Goal: Transaction & Acquisition: Purchase product/service

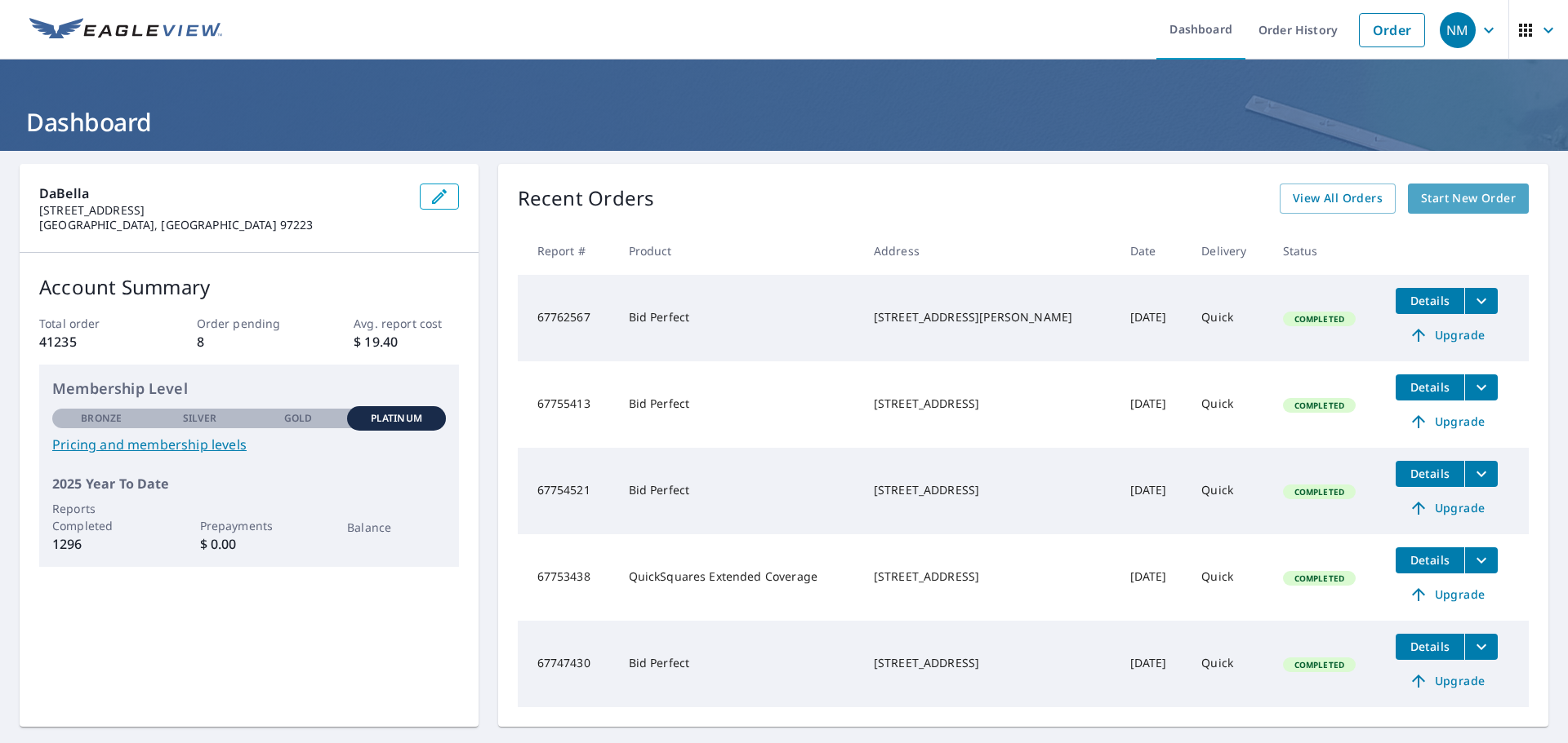
click at [1447, 207] on span "Start New Order" at bounding box center [1468, 198] width 95 height 20
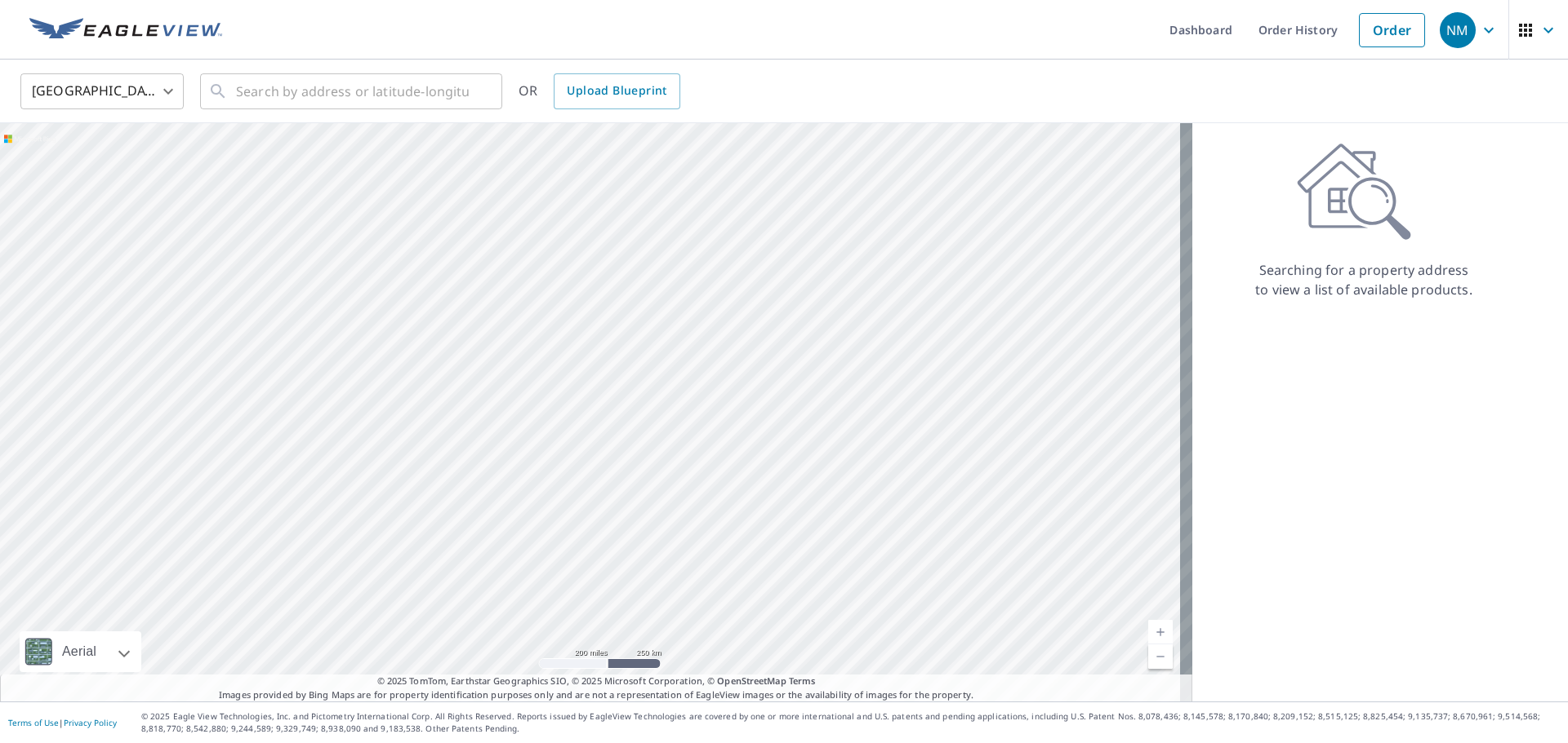
click at [206, 110] on div "United States [GEOGRAPHIC_DATA] ​ ​ OR Upload Blueprint" at bounding box center [784, 91] width 1568 height 64
click at [265, 90] on input "text" at bounding box center [352, 92] width 232 height 46
paste input "[STREET_ADDRESS]"
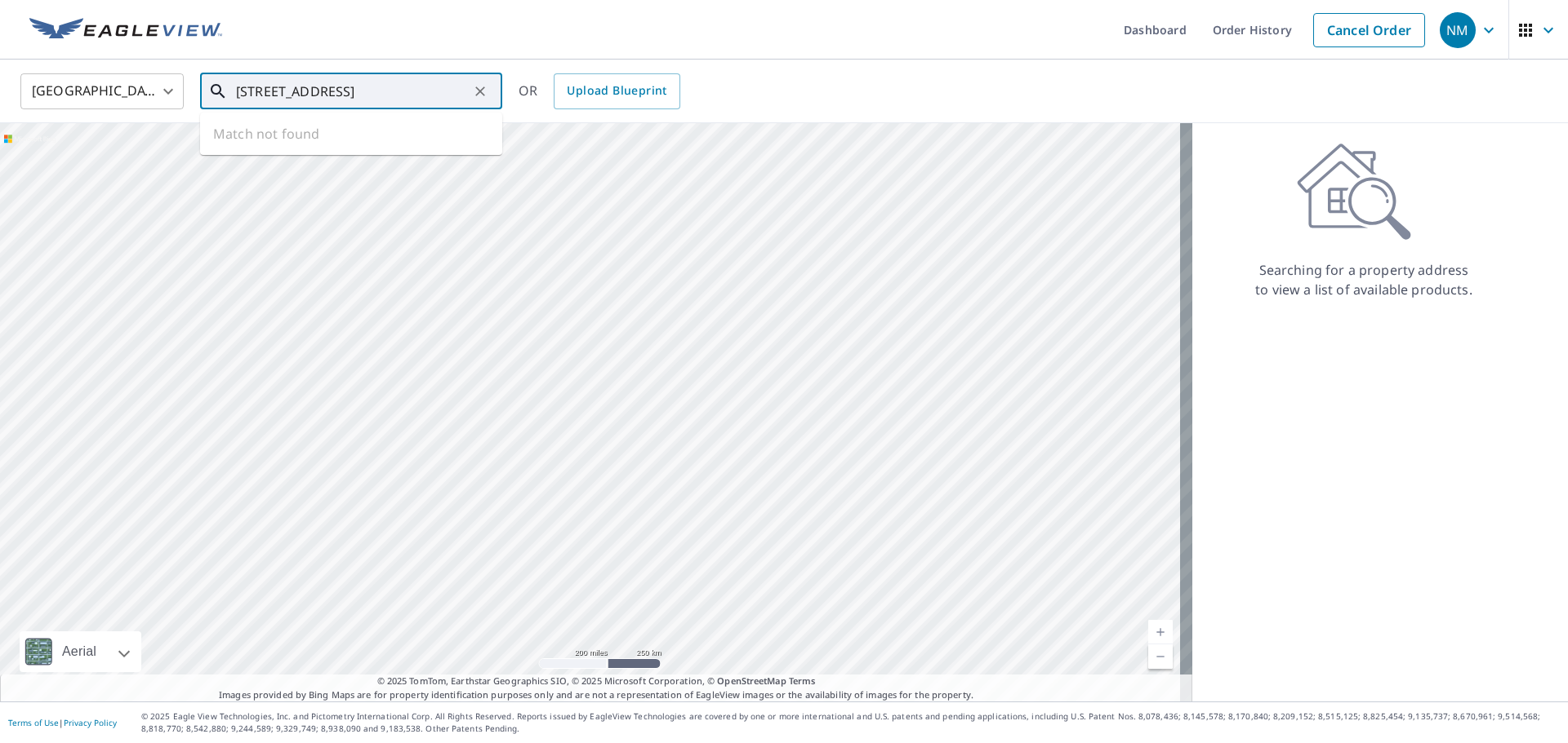
scroll to position [0, 45]
click at [348, 142] on span "503 Wintoon Dr" at bounding box center [361, 139] width 256 height 19
type input "[STREET_ADDRESS]"
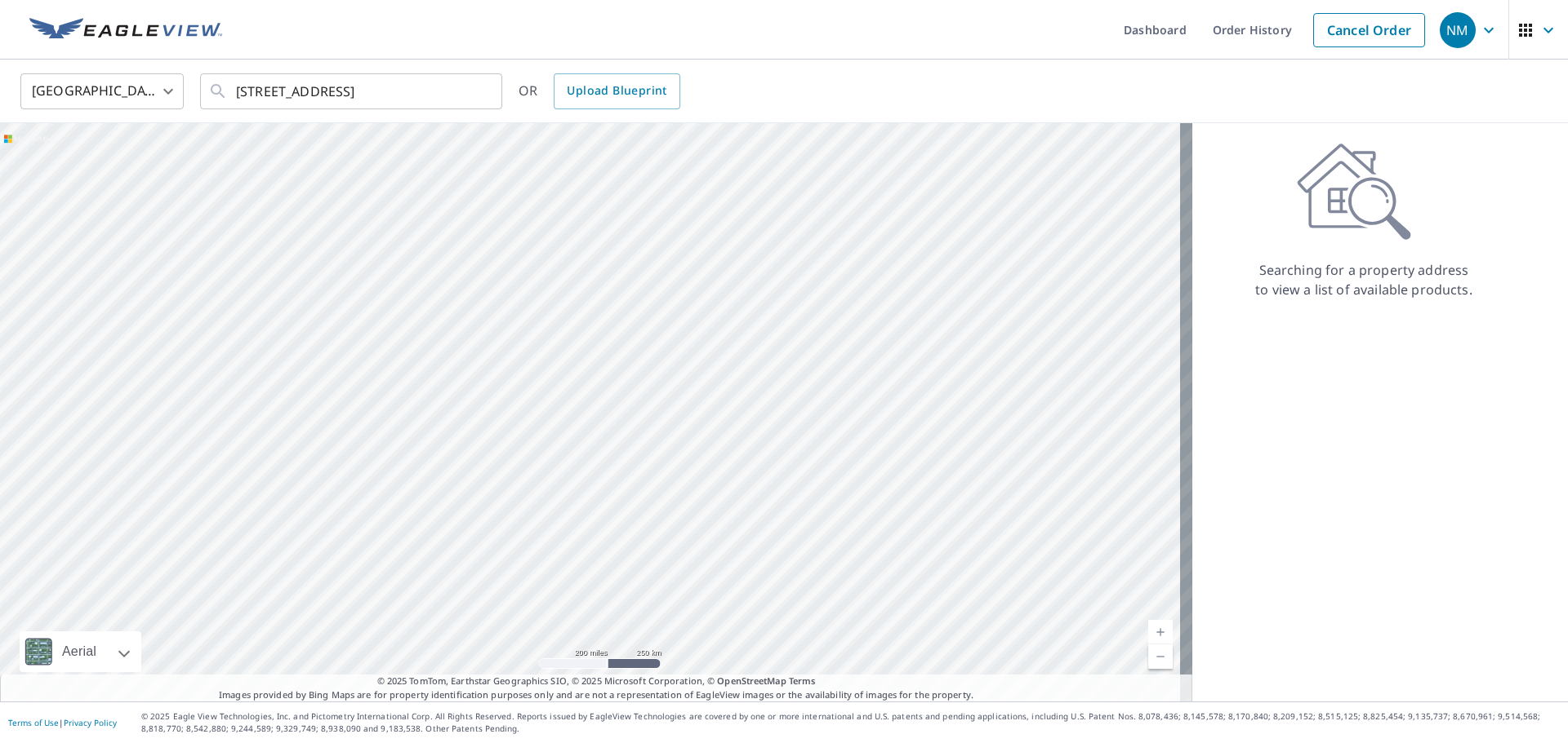
scroll to position [0, 0]
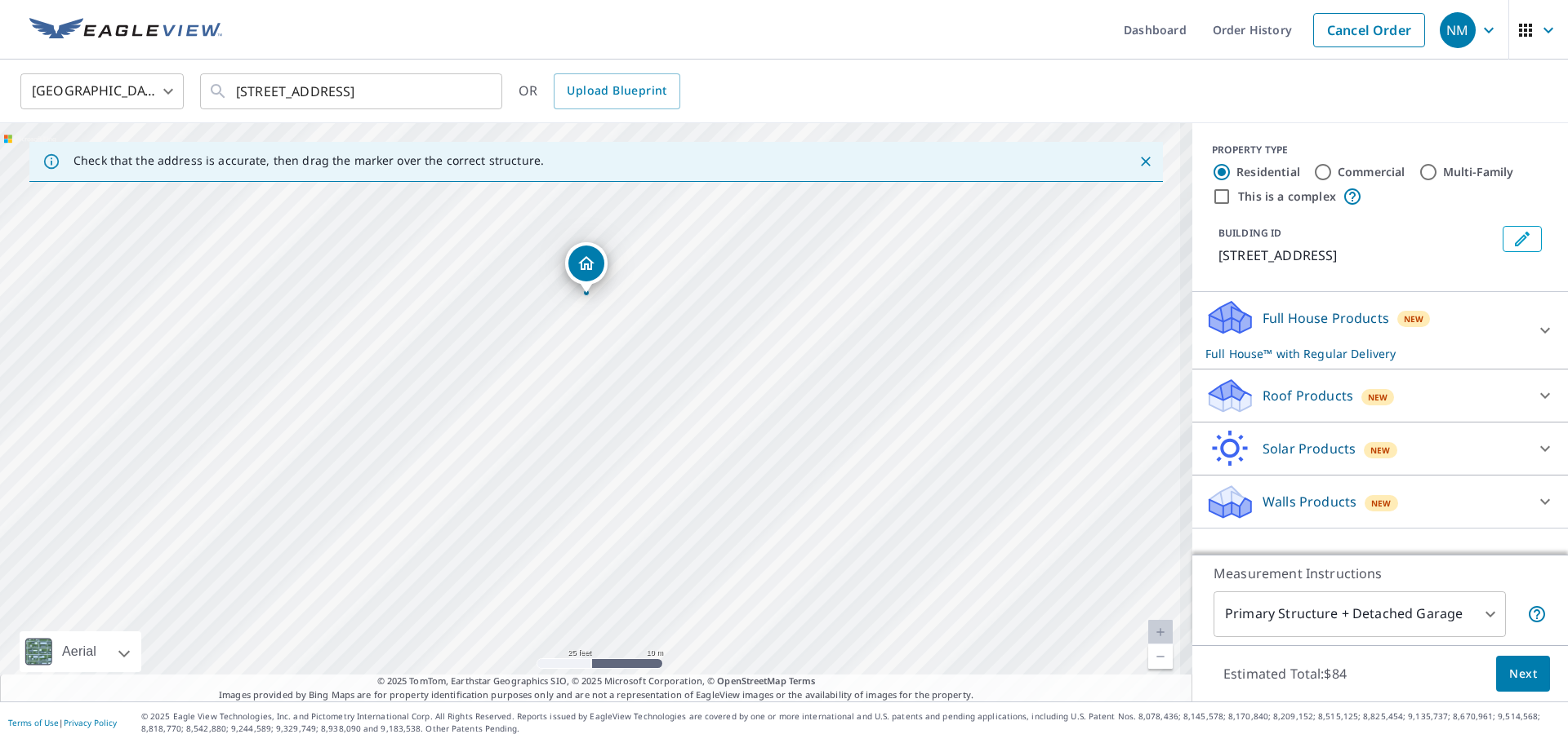
drag, startPoint x: 741, startPoint y: 466, endPoint x: 738, endPoint y: 349, distance: 117.0
click at [738, 349] on div "[STREET_ADDRESS]" at bounding box center [596, 412] width 1192 height 579
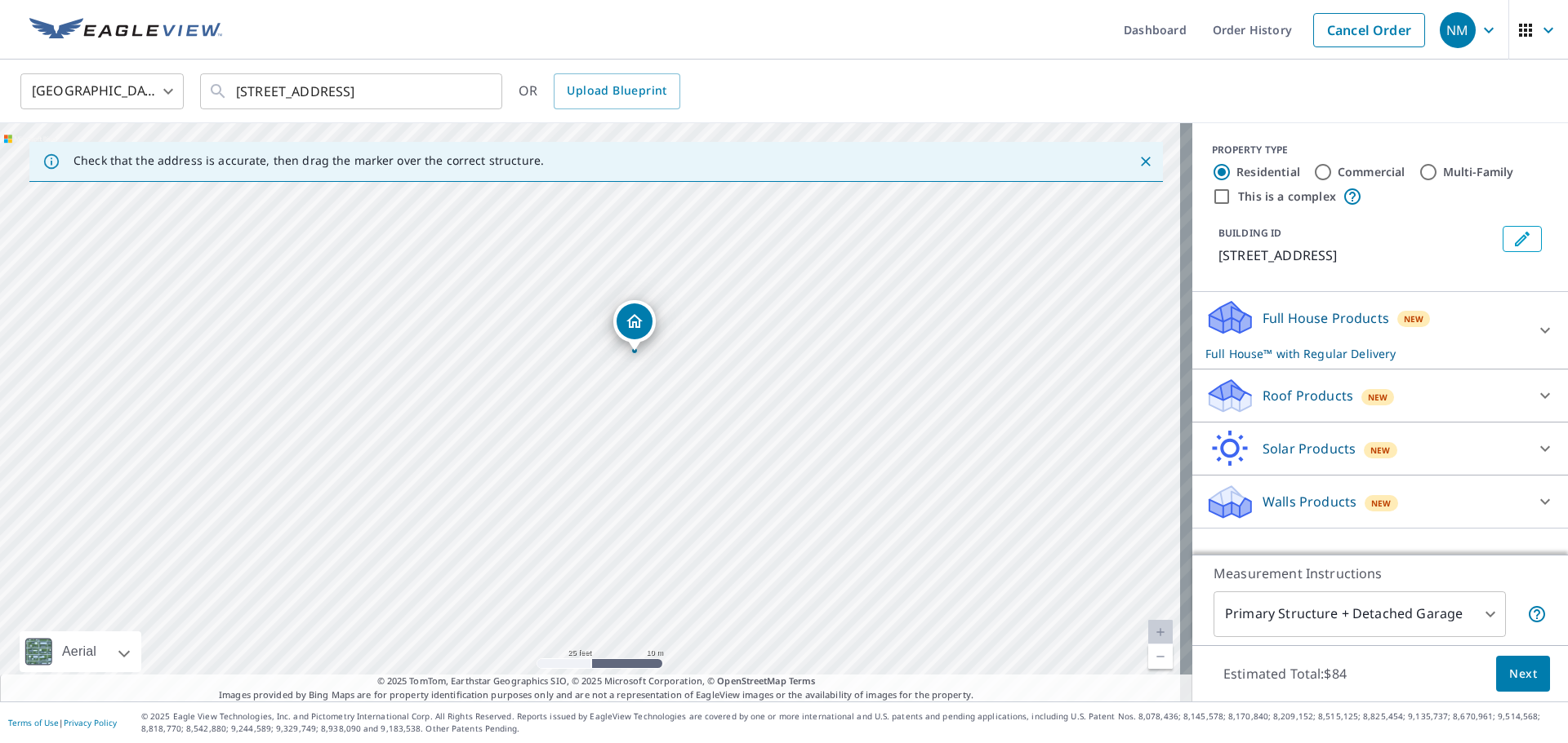
drag, startPoint x: 620, startPoint y: 327, endPoint x: 668, endPoint y: 385, distance: 75.3
click at [668, 385] on div "[STREET_ADDRESS]" at bounding box center [596, 412] width 1192 height 579
drag, startPoint x: 638, startPoint y: 345, endPoint x: 651, endPoint y: 337, distance: 15.3
click at [1540, 399] on icon at bounding box center [1545, 396] width 10 height 6
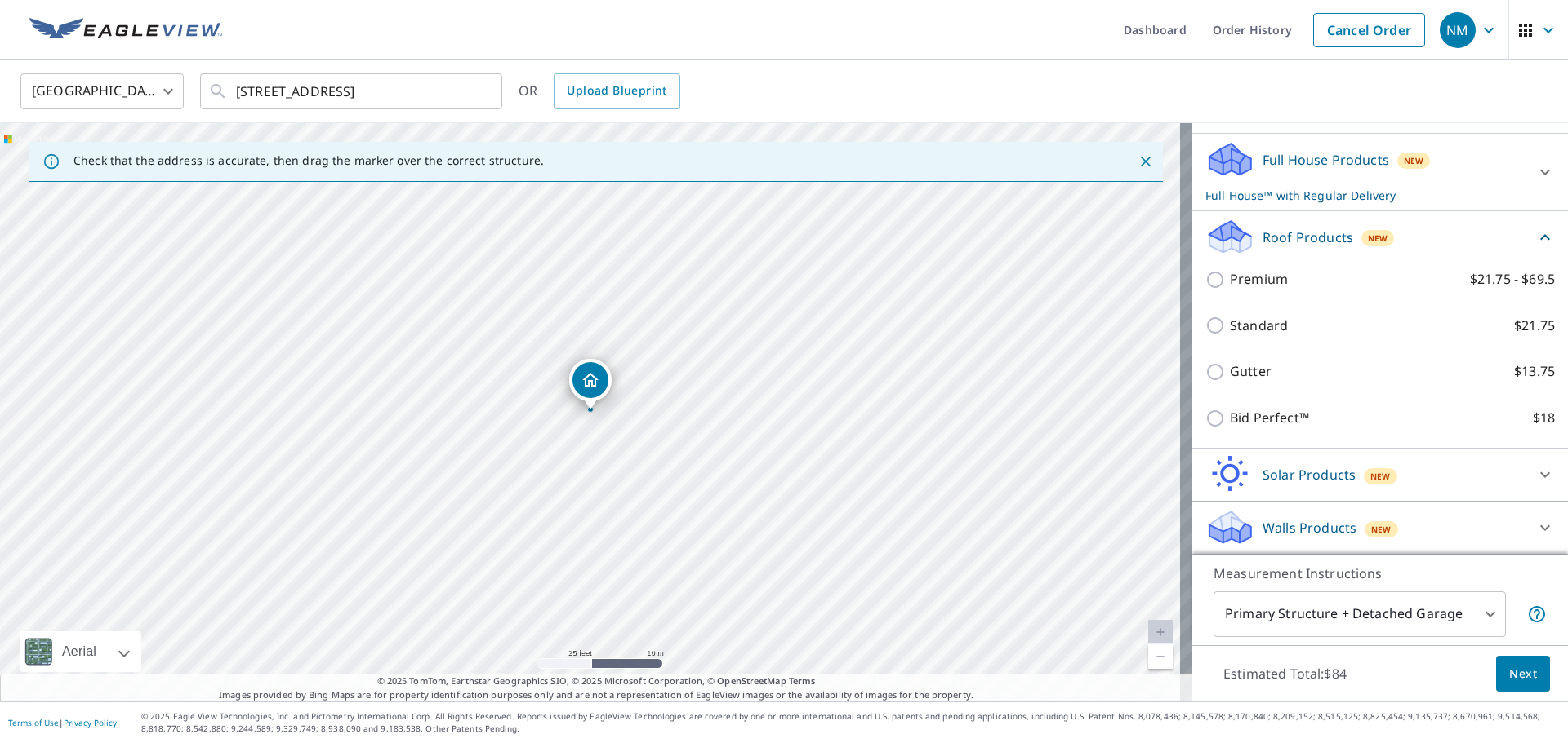
scroll to position [178, 0]
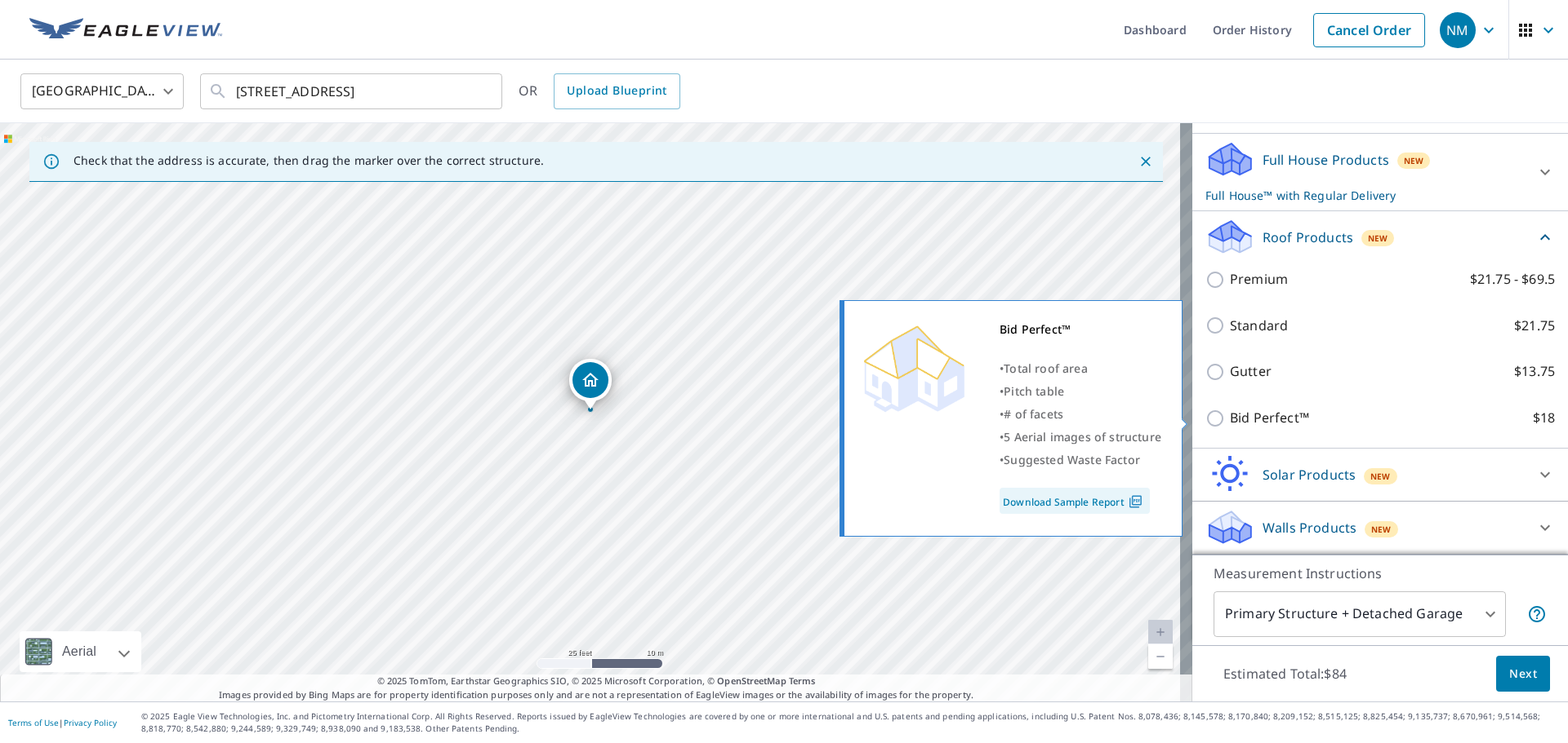
click at [1261, 421] on p "Bid Perfect™" at bounding box center [1269, 418] width 79 height 20
click at [1229, 421] on input "Bid Perfect™ $18" at bounding box center [1218, 419] width 25 height 19
checkbox input "true"
checkbox input "false"
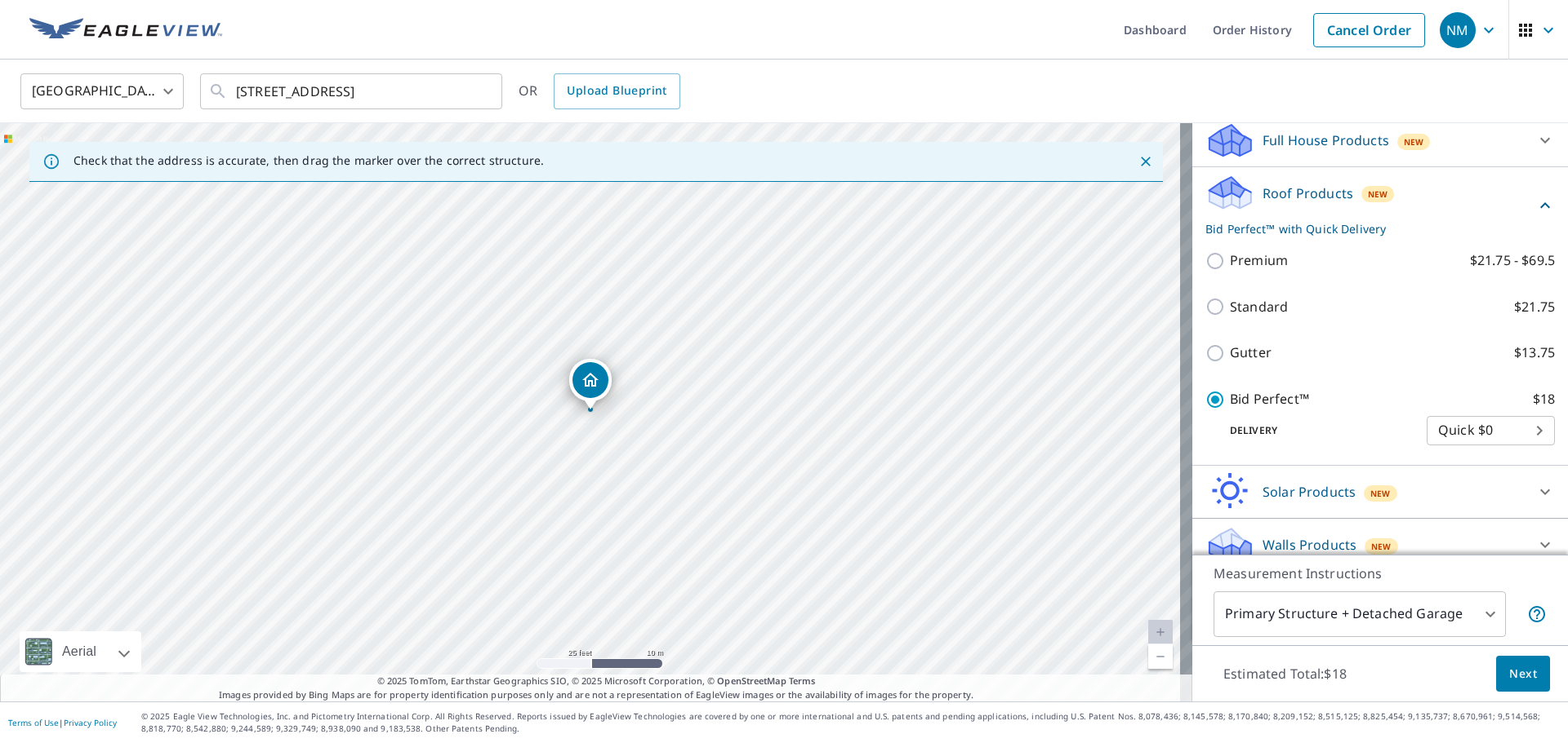
click at [1508, 660] on button "Next" at bounding box center [1522, 674] width 54 height 36
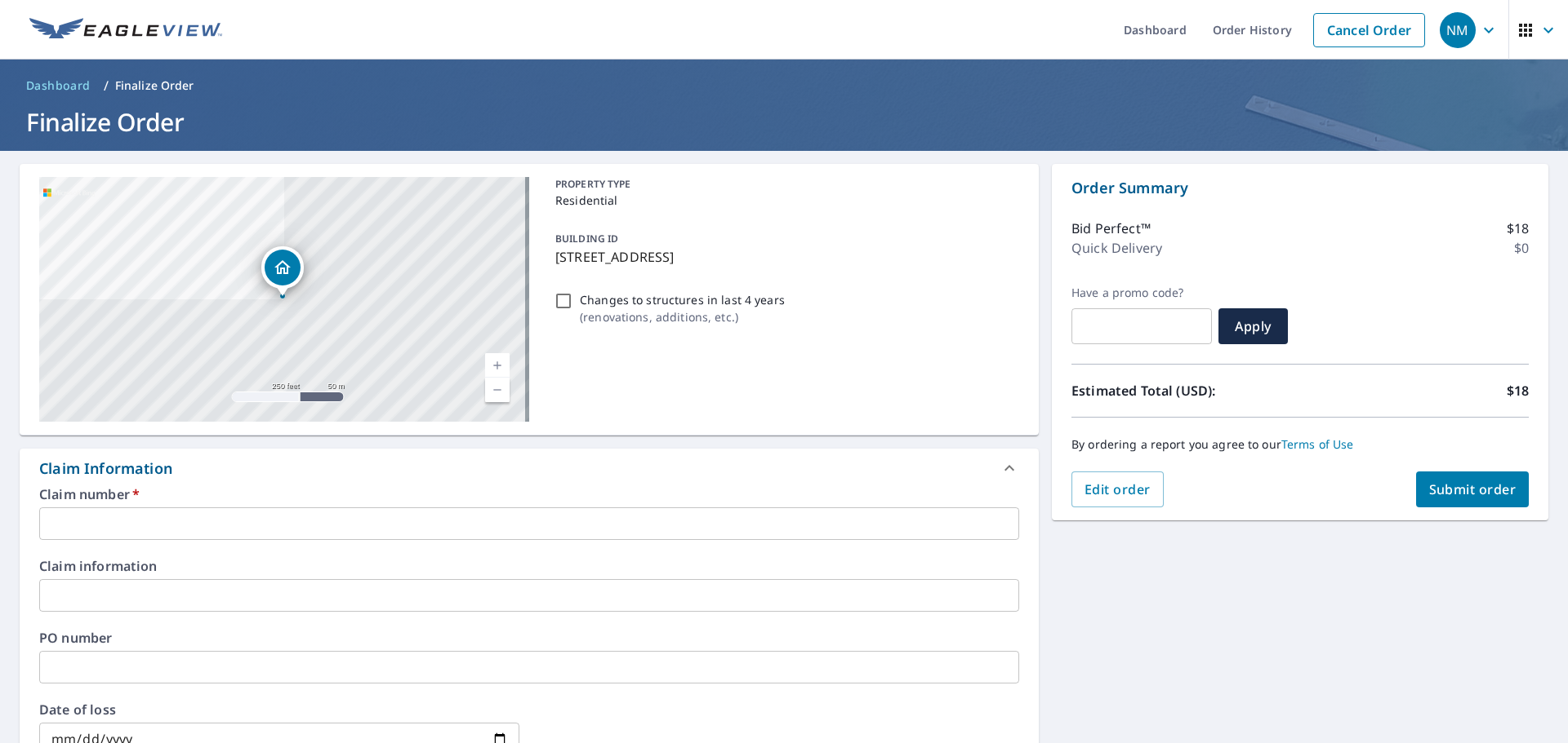
click at [565, 478] on div "Claim Information" at bounding box center [514, 469] width 950 height 22
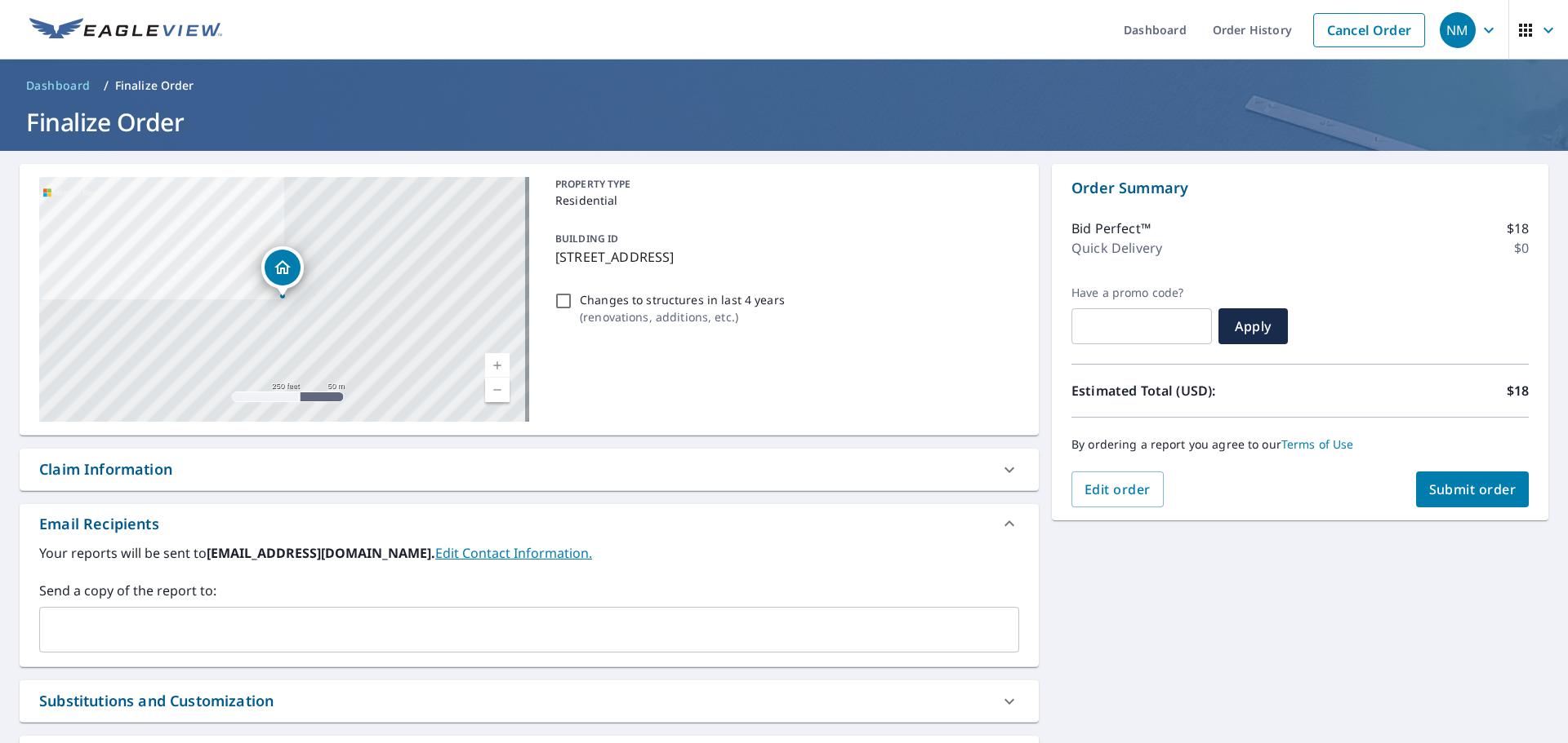
click at [535, 471] on div "Claim Information" at bounding box center [514, 470] width 950 height 22
checkbox input "true"
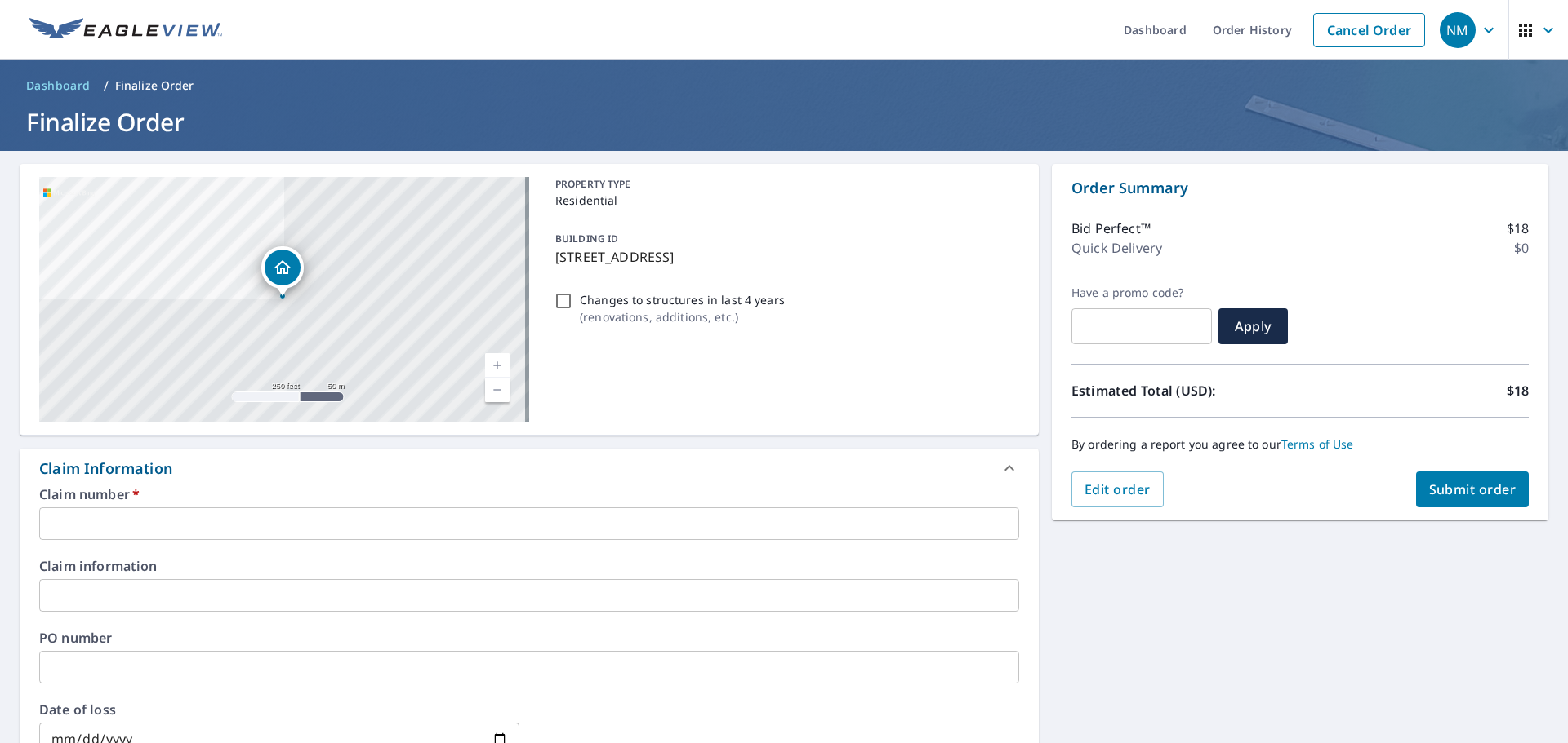
click at [362, 525] on input "text" at bounding box center [529, 524] width 980 height 33
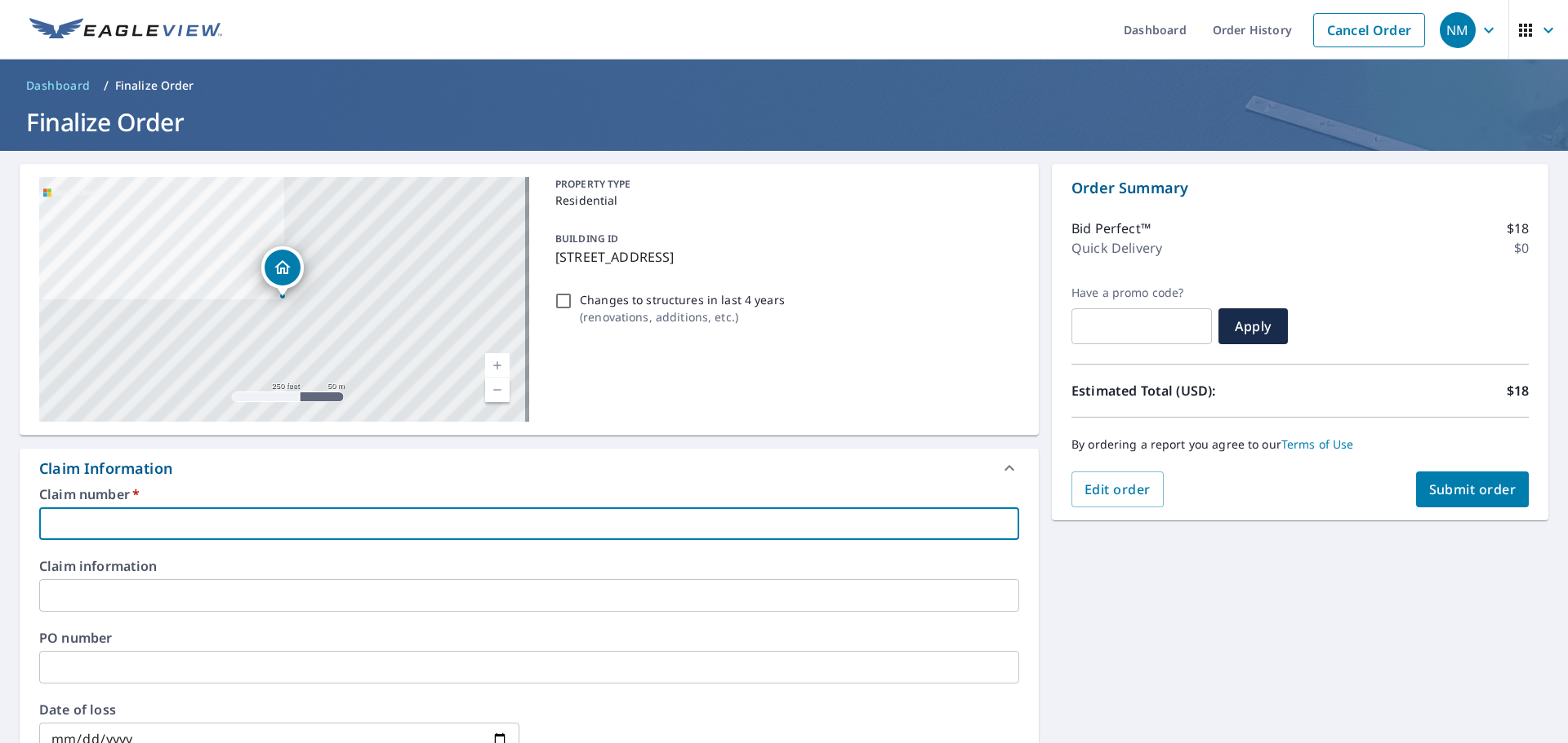
type input "R"
checkbox input "true"
type input "RE"
checkbox input "true"
type input "RED"
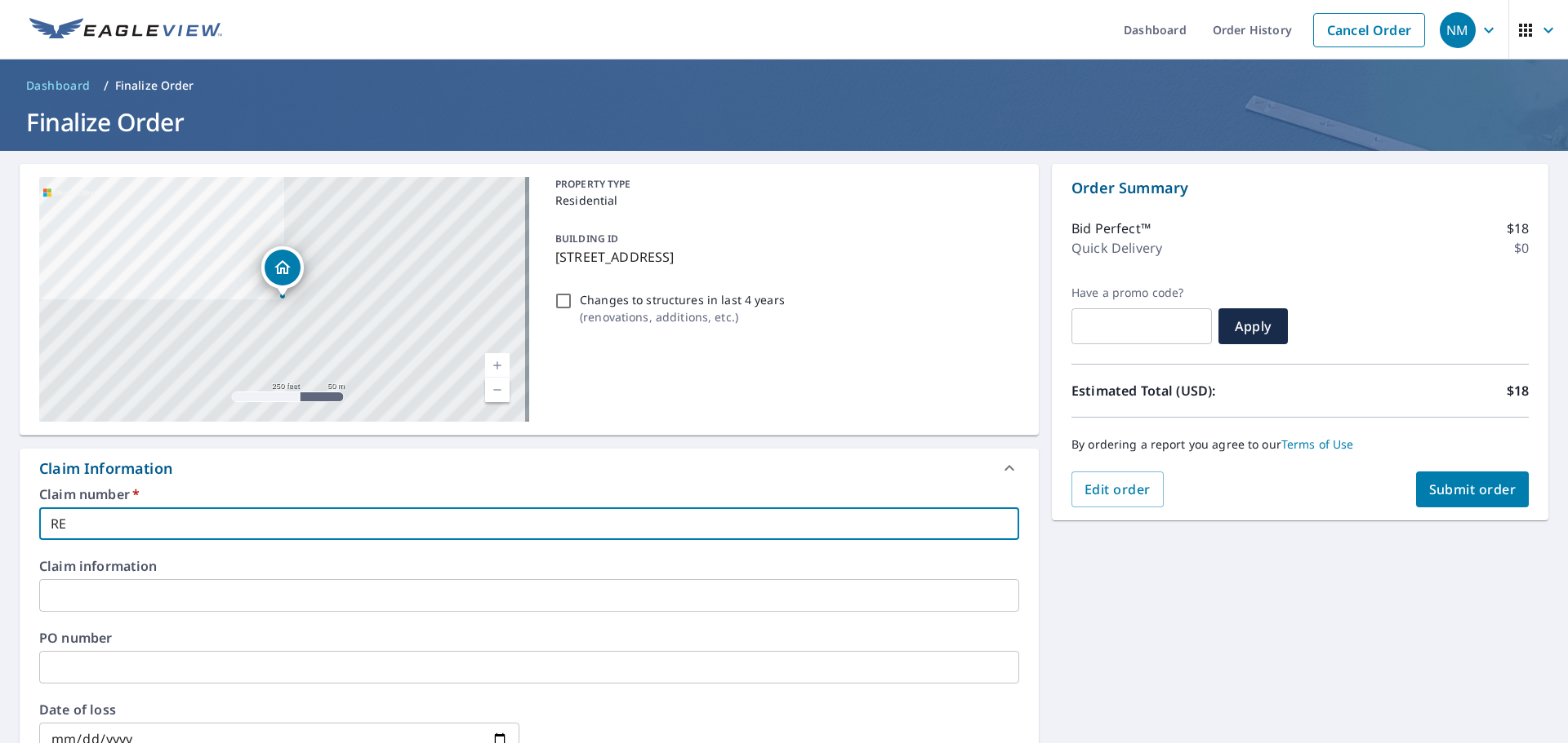
checkbox input "true"
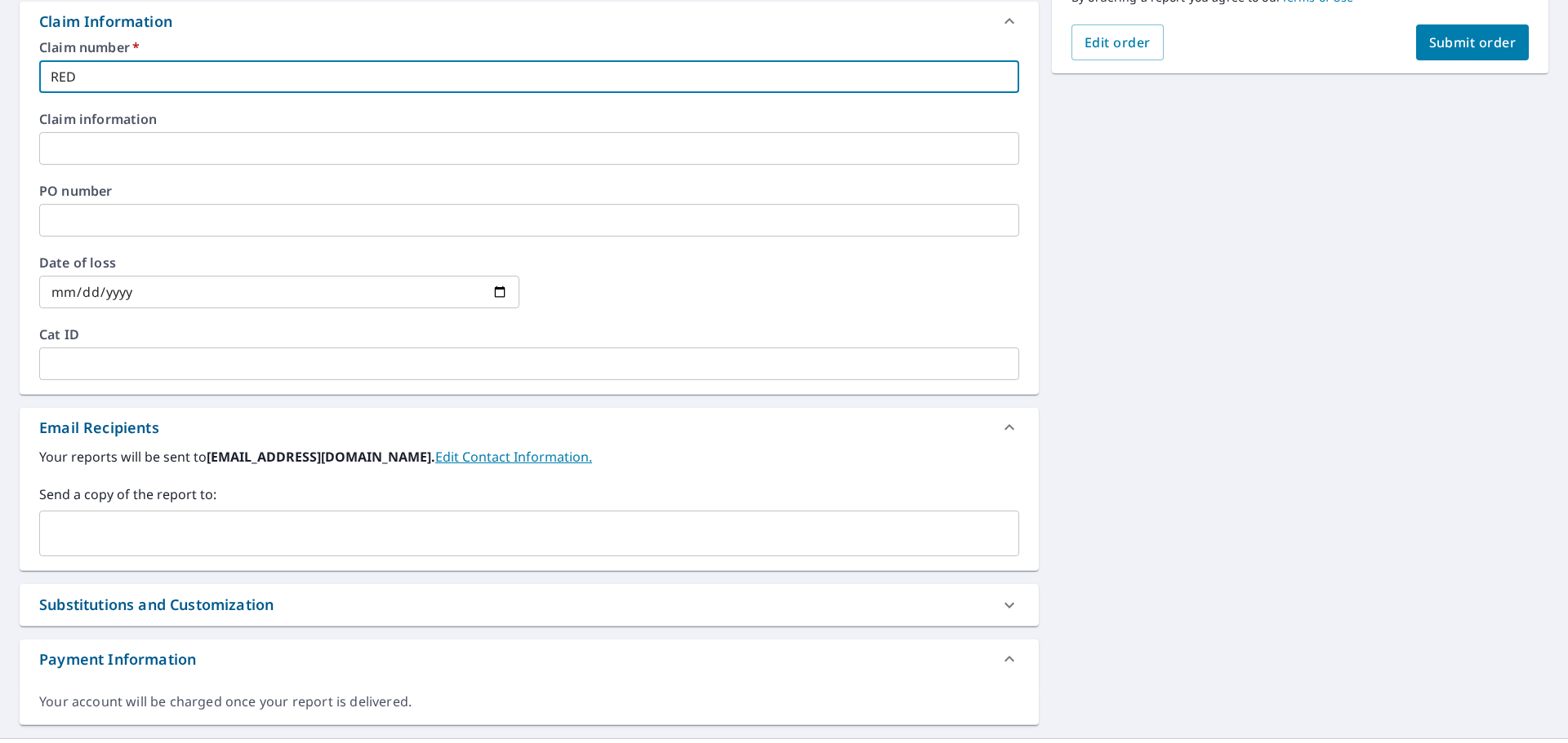
scroll to position [484, 0]
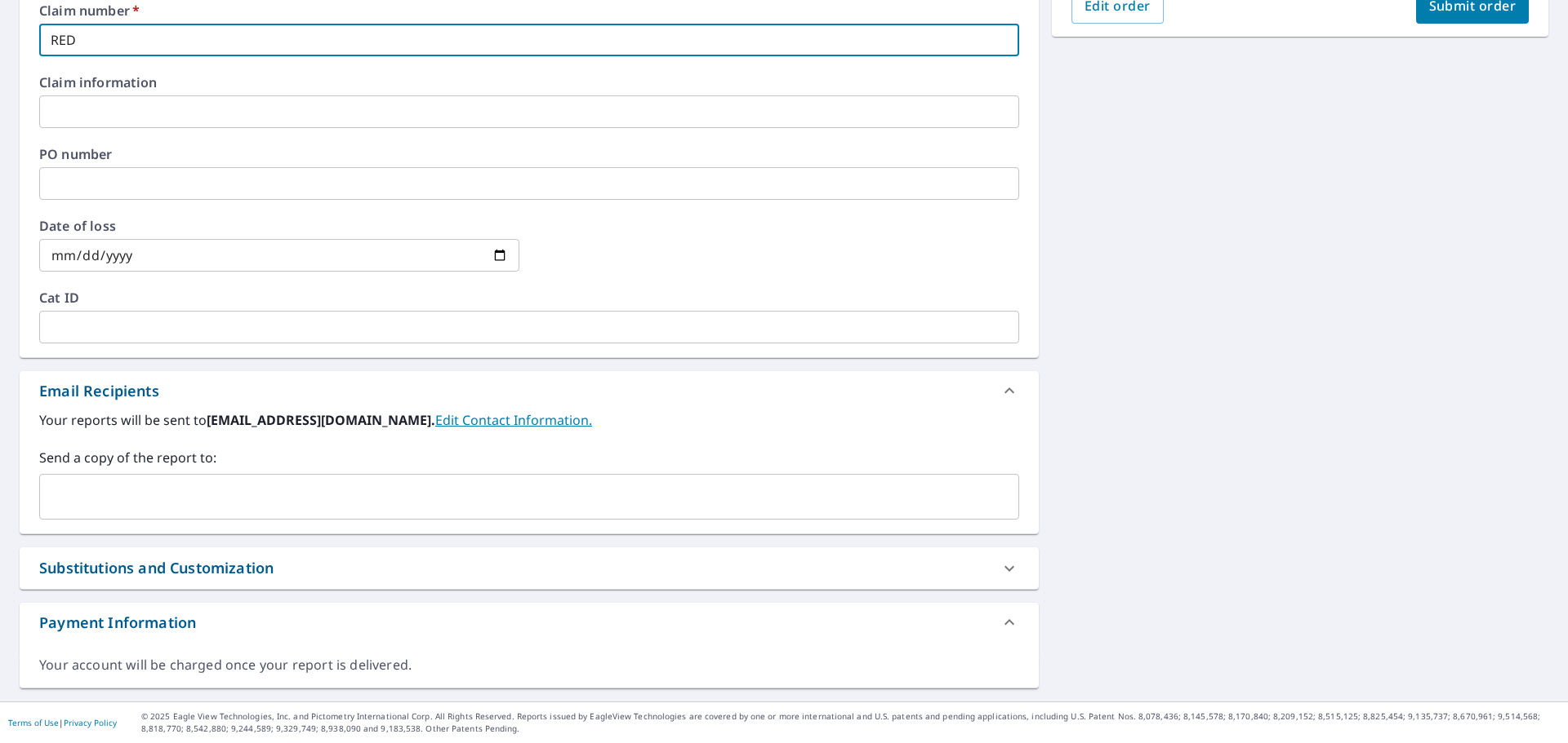
type input "RED"
click at [297, 487] on input "text" at bounding box center [517, 497] width 940 height 31
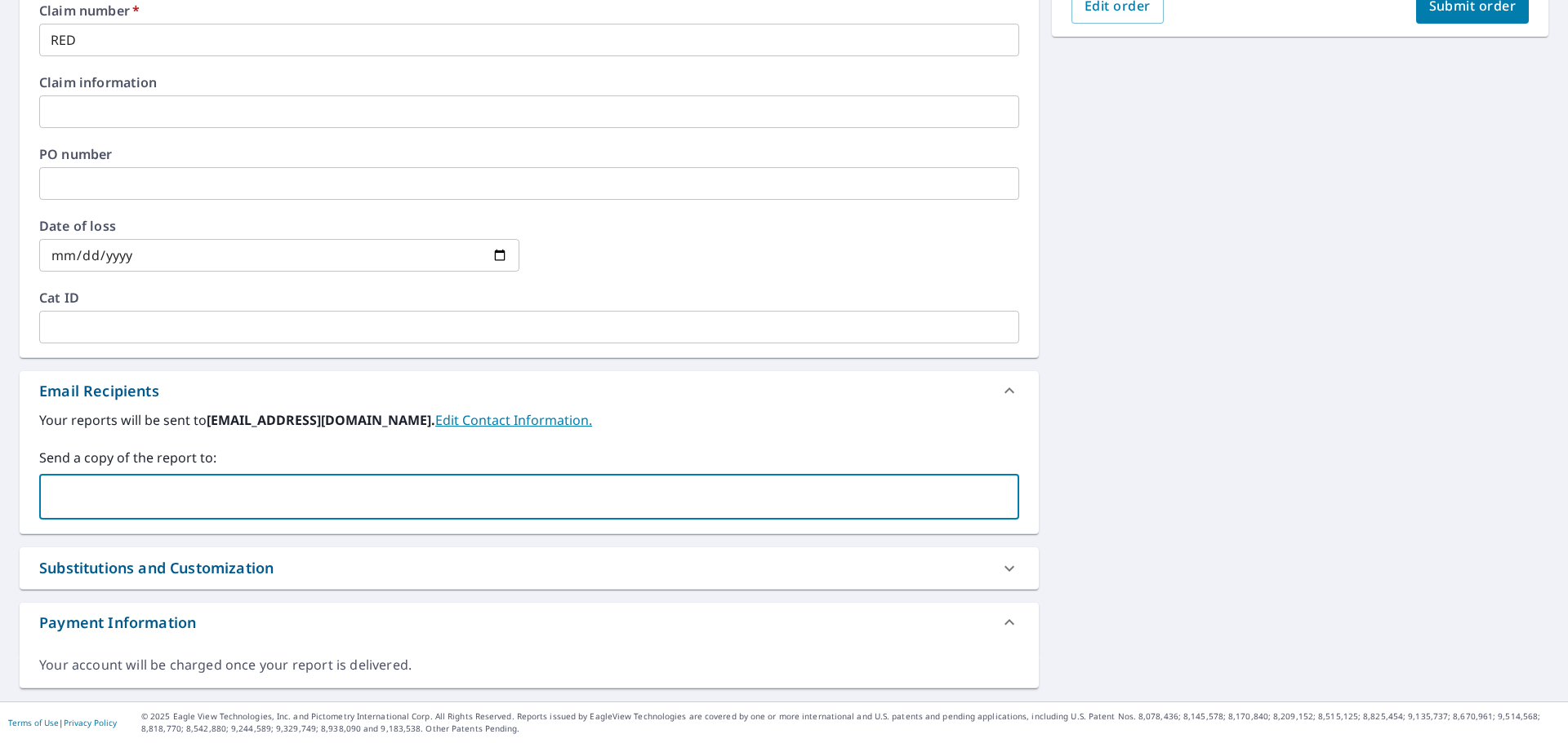
paste input "[PERSON_NAME][EMAIL_ADDRESS][PERSON_NAME][PERSON_NAME][DOMAIN_NAME]"
type input "[PERSON_NAME][EMAIL_ADDRESS][PERSON_NAME][PERSON_NAME][DOMAIN_NAME]"
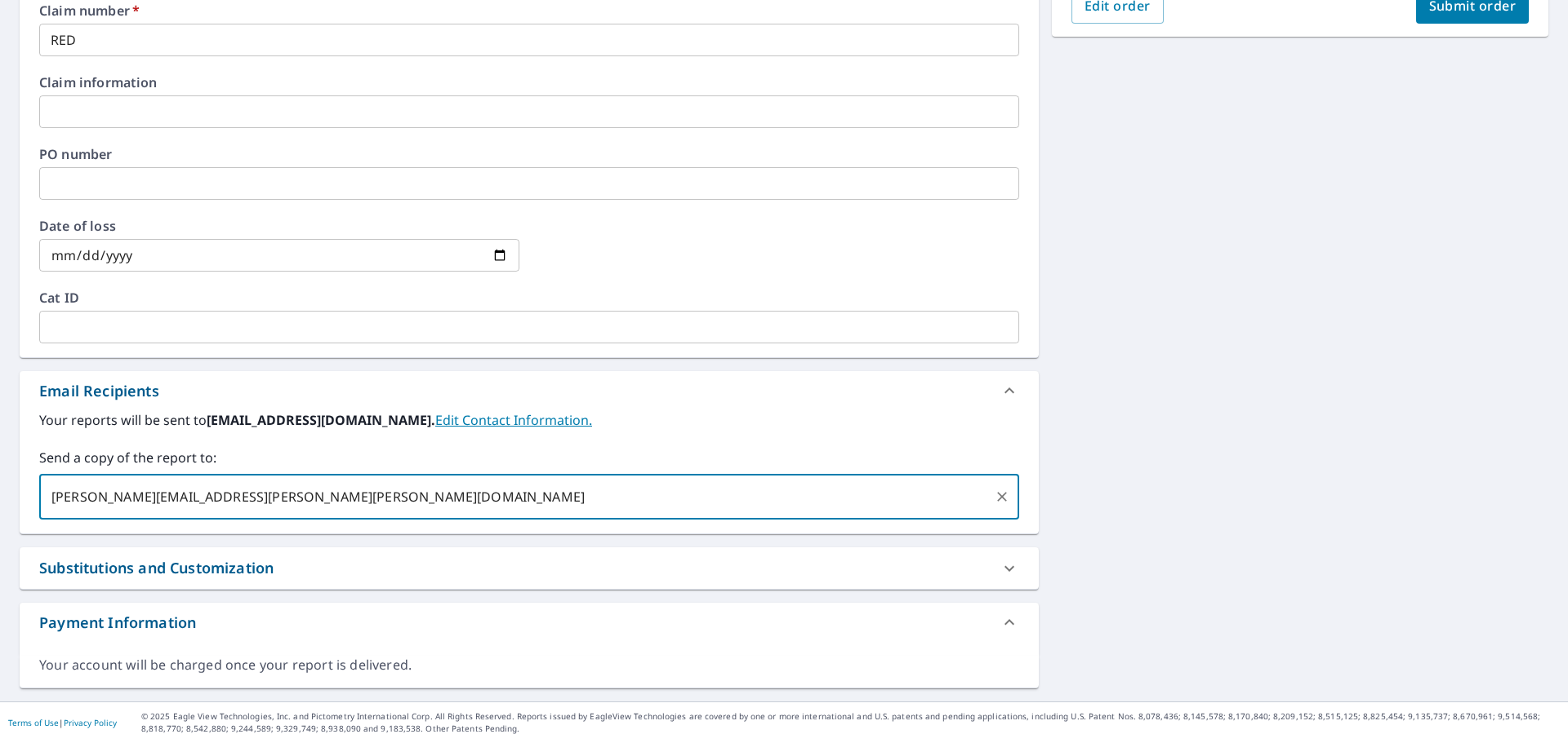
checkbox input "true"
paste input "[EMAIL_ADDRESS][DOMAIN_NAME]"
type input "[EMAIL_ADDRESS][DOMAIN_NAME]"
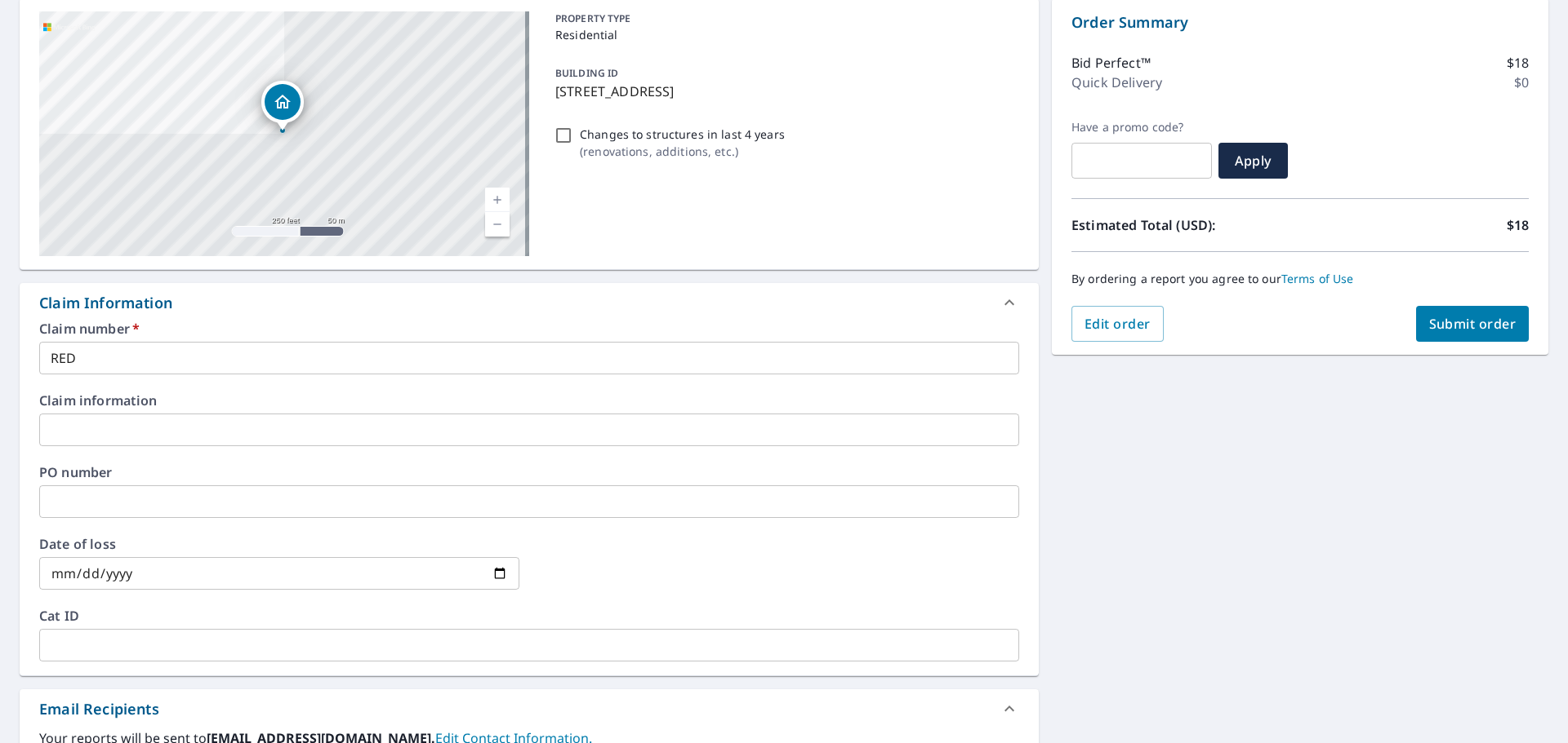
scroll to position [158, 0]
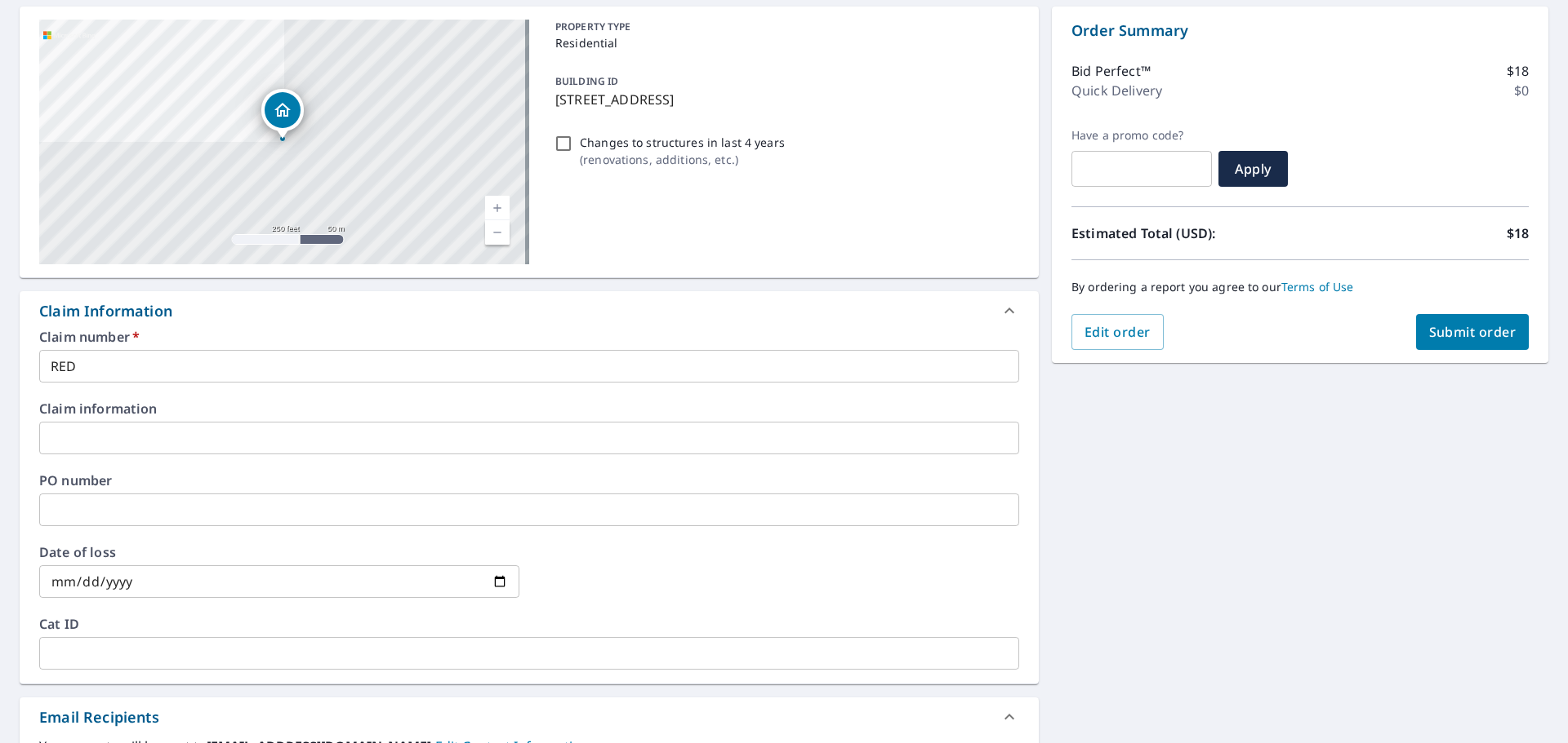
click at [1455, 324] on span "Submit order" at bounding box center [1471, 332] width 87 height 18
checkbox input "true"
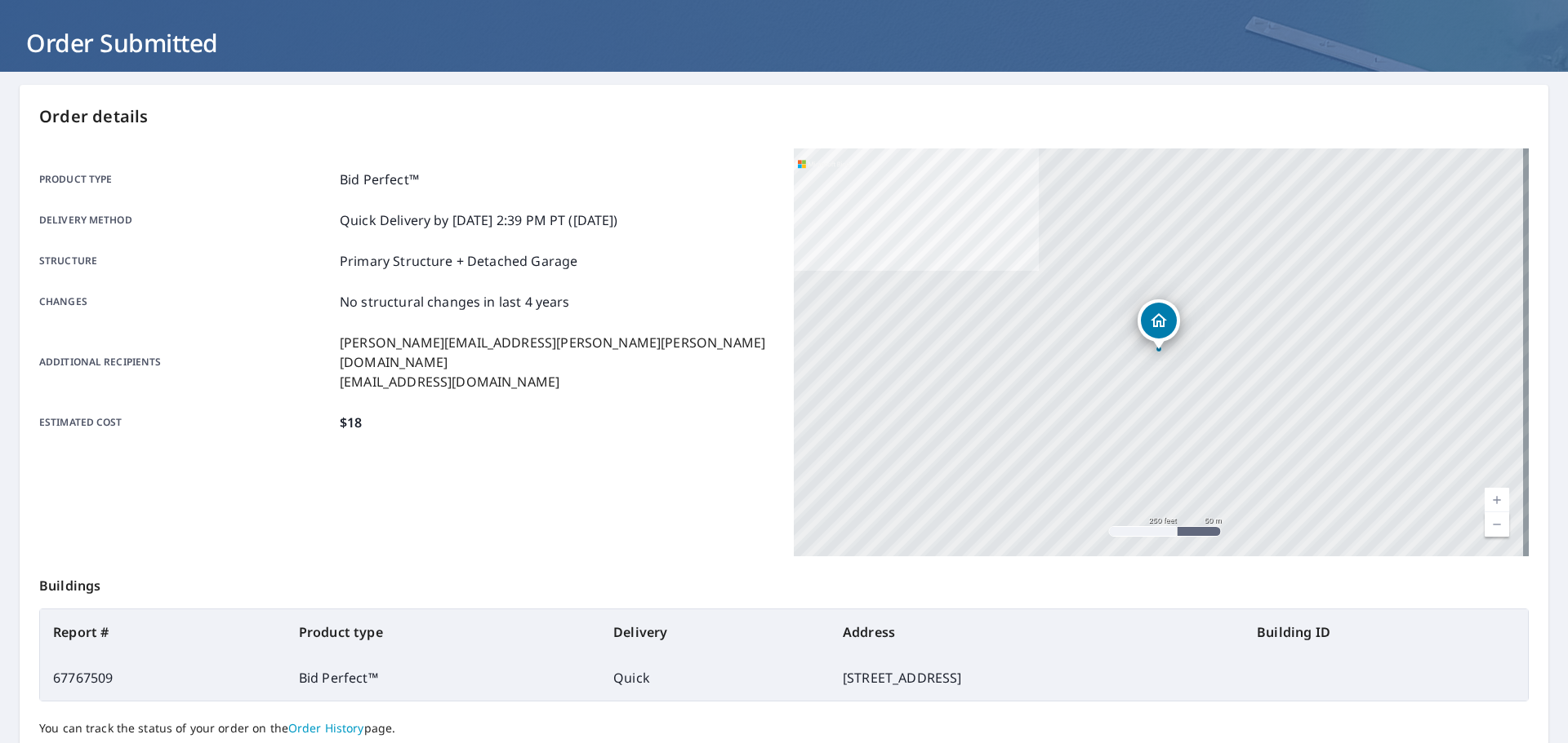
scroll to position [76, 0]
